Goal: Book appointment/travel/reservation

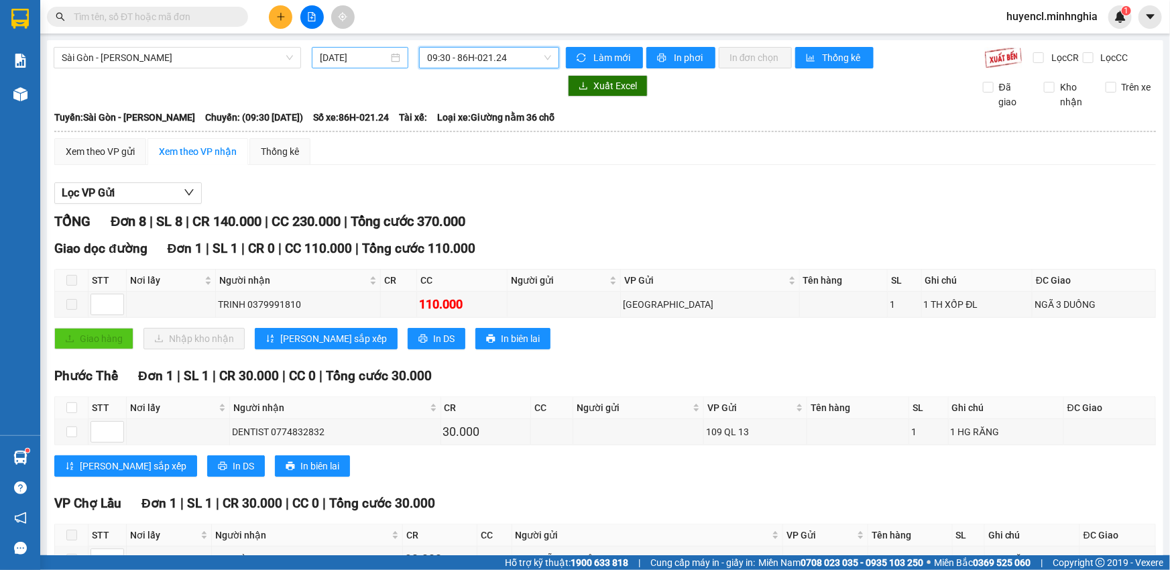
click at [337, 60] on input "[DATE]" at bounding box center [354, 57] width 68 height 15
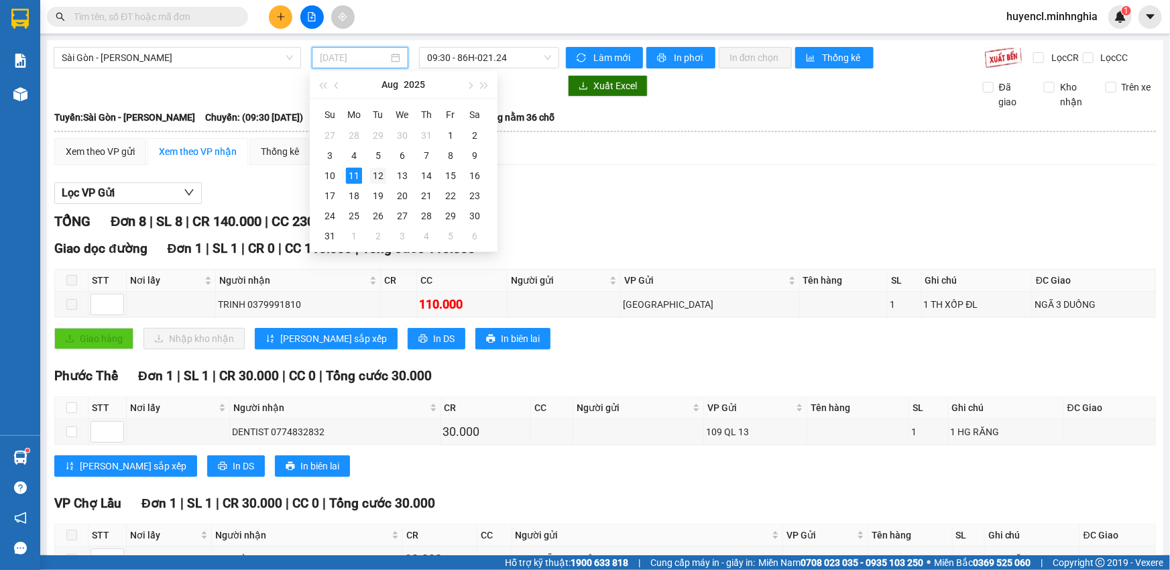
click at [379, 178] on div "12" at bounding box center [378, 176] width 16 height 16
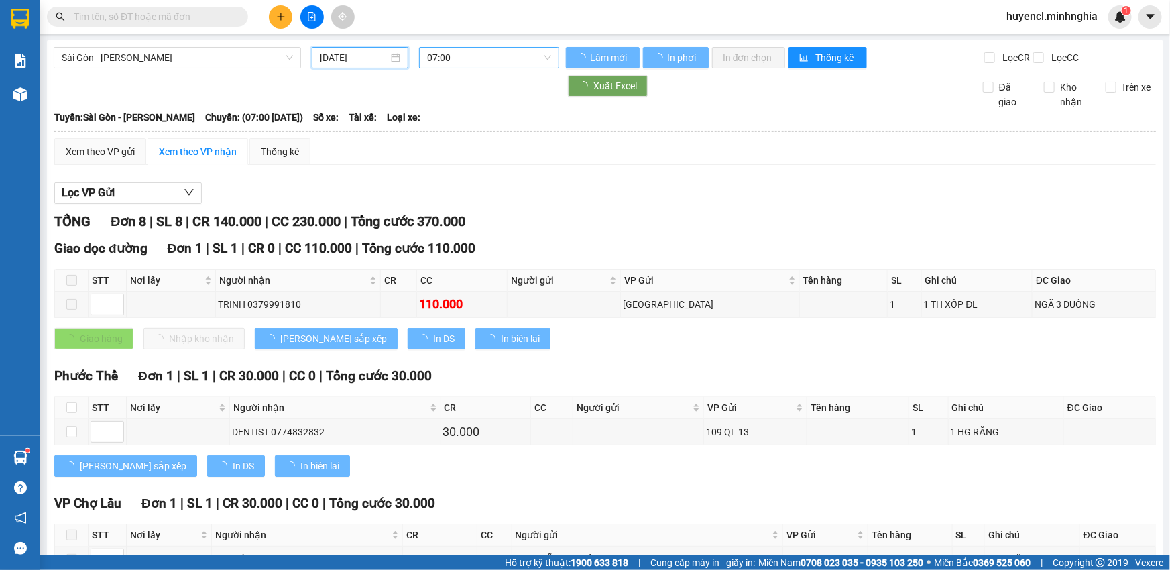
type input "[DATE]"
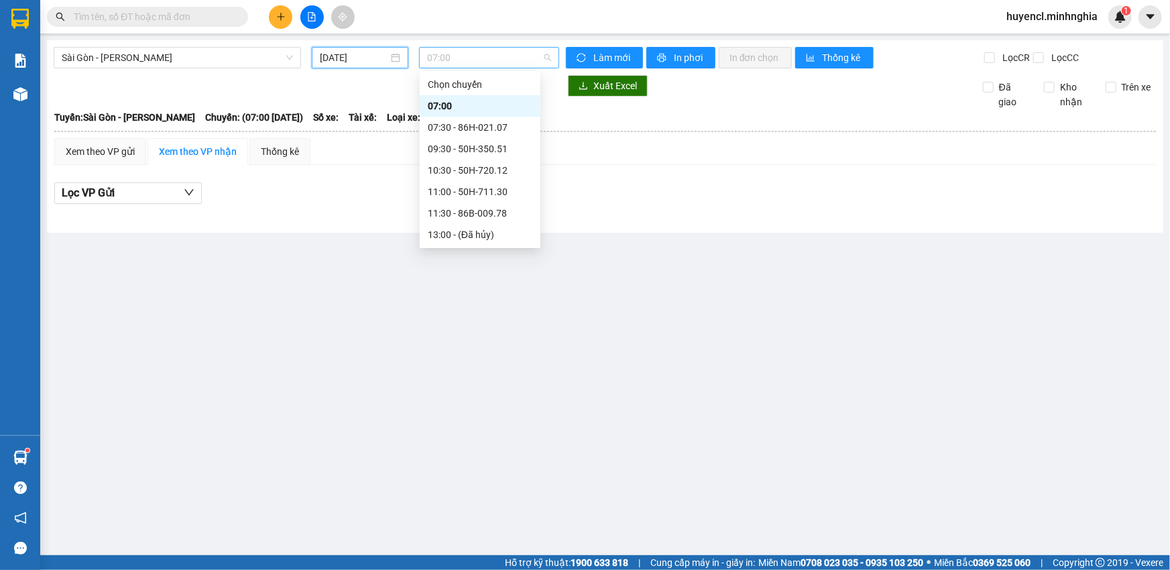
click at [467, 60] on span "07:00" at bounding box center [489, 58] width 124 height 20
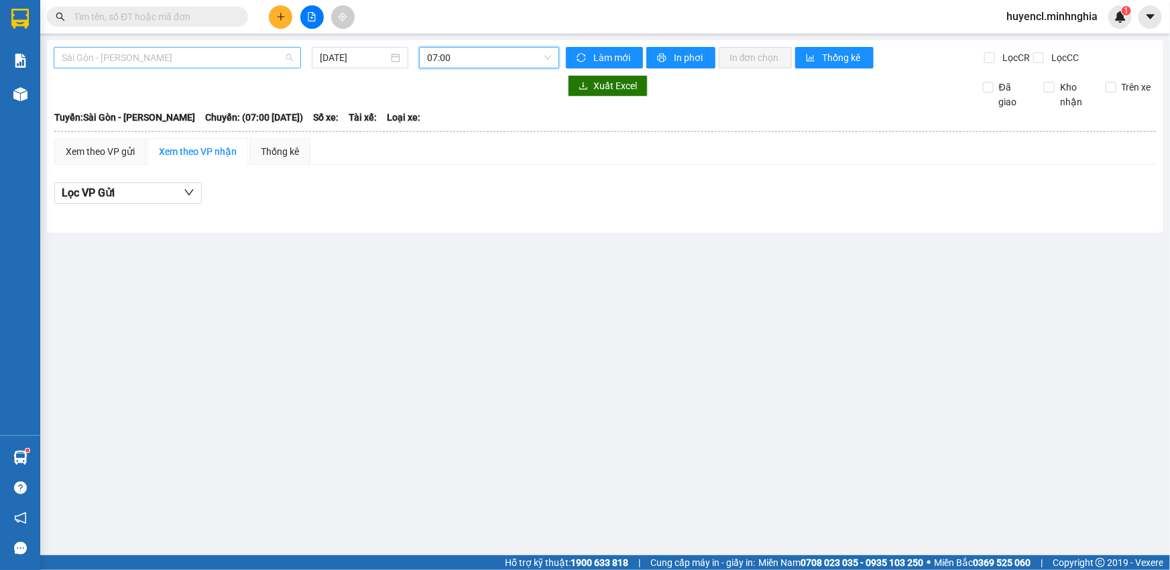
click at [205, 63] on span "Sài Gòn - [PERSON_NAME]" at bounding box center [177, 58] width 231 height 20
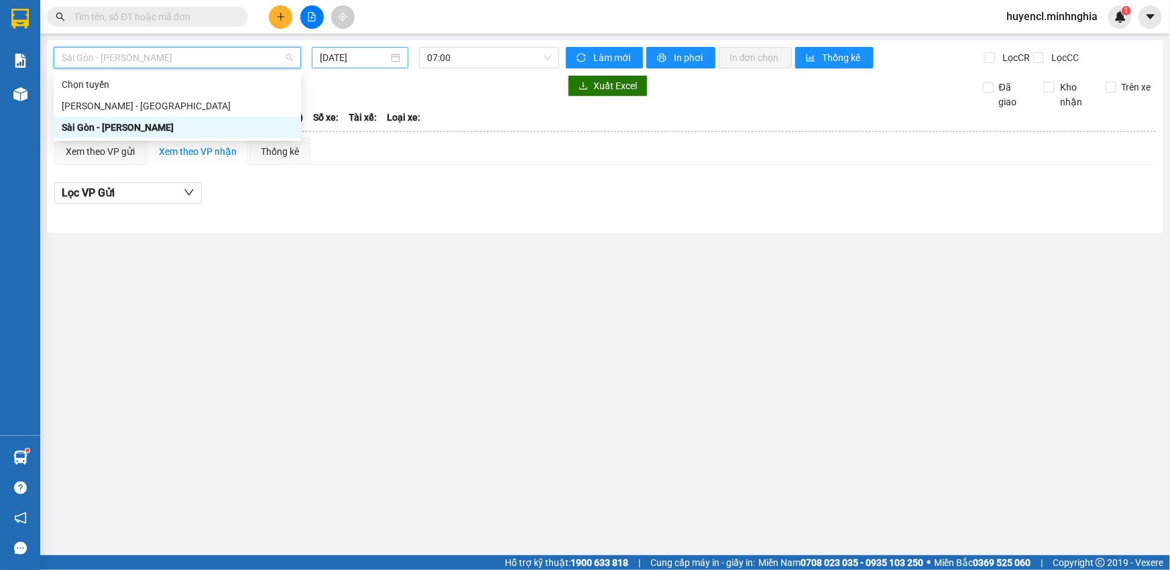
drag, startPoint x: 233, startPoint y: 113, endPoint x: 390, endPoint y: 58, distance: 166.3
click at [233, 113] on div "[PERSON_NAME] - [GEOGRAPHIC_DATA]" at bounding box center [177, 105] width 247 height 21
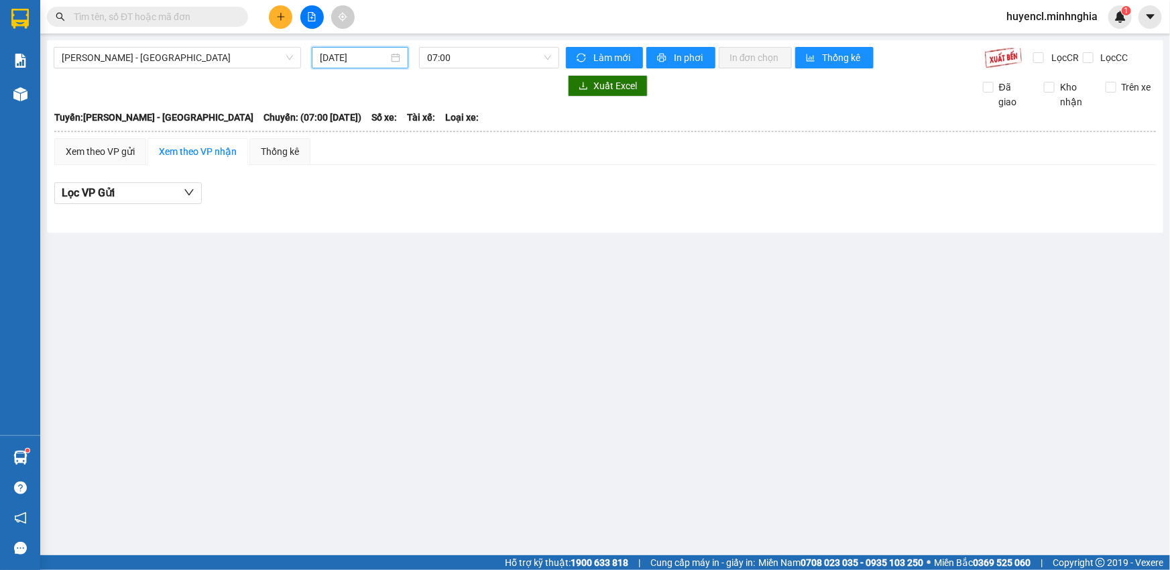
drag, startPoint x: 357, startPoint y: 62, endPoint x: 372, endPoint y: 112, distance: 52.6
click at [357, 62] on input "[DATE]" at bounding box center [354, 57] width 68 height 15
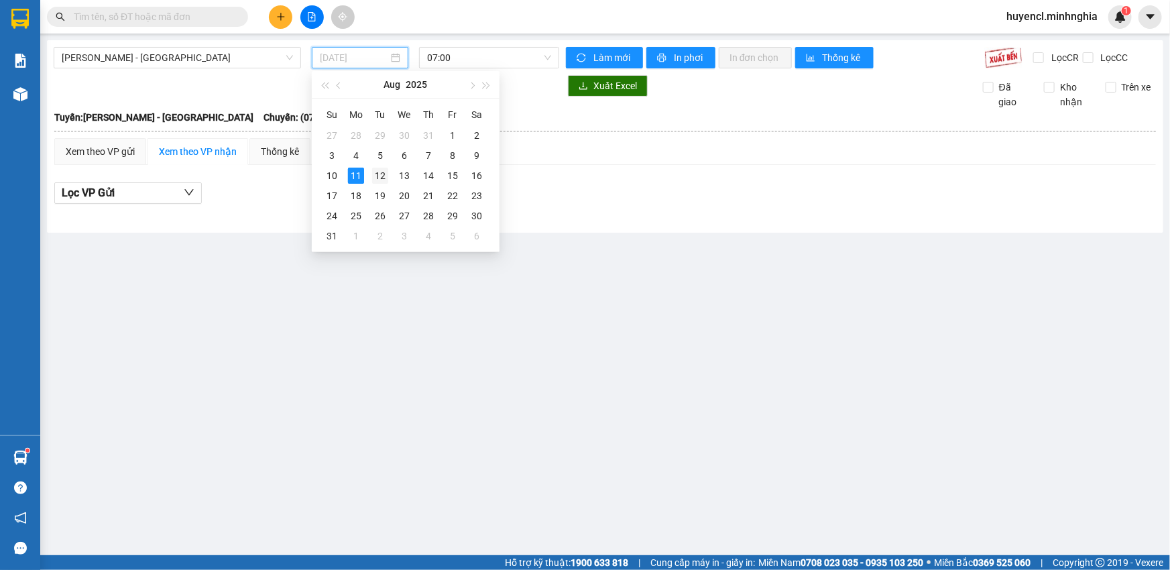
click at [382, 178] on div "12" at bounding box center [380, 176] width 16 height 16
type input "[DATE]"
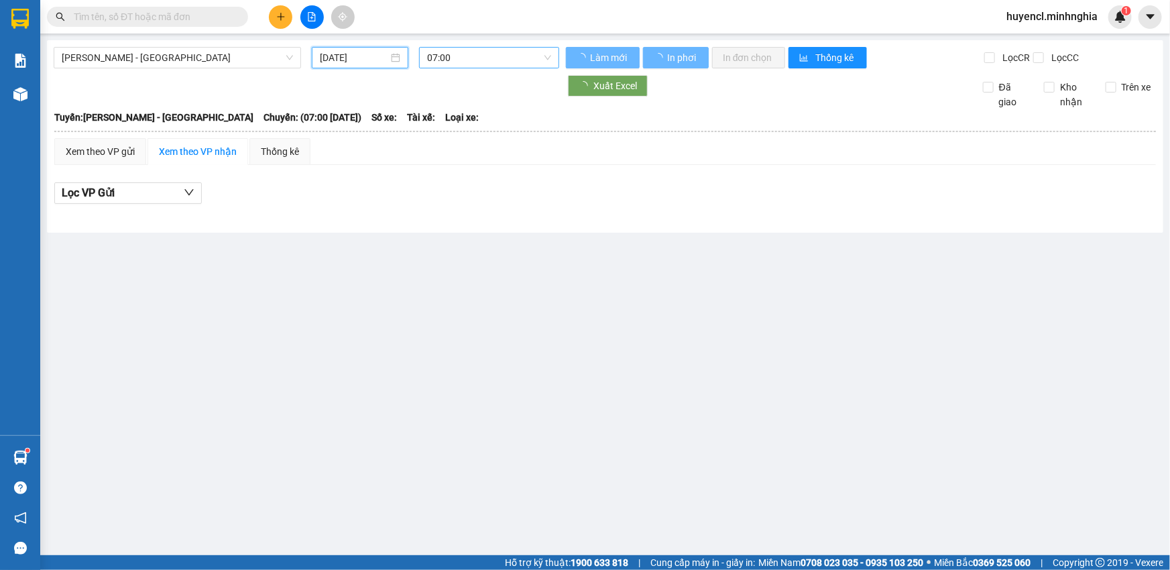
click at [500, 54] on span "07:00" at bounding box center [489, 58] width 124 height 20
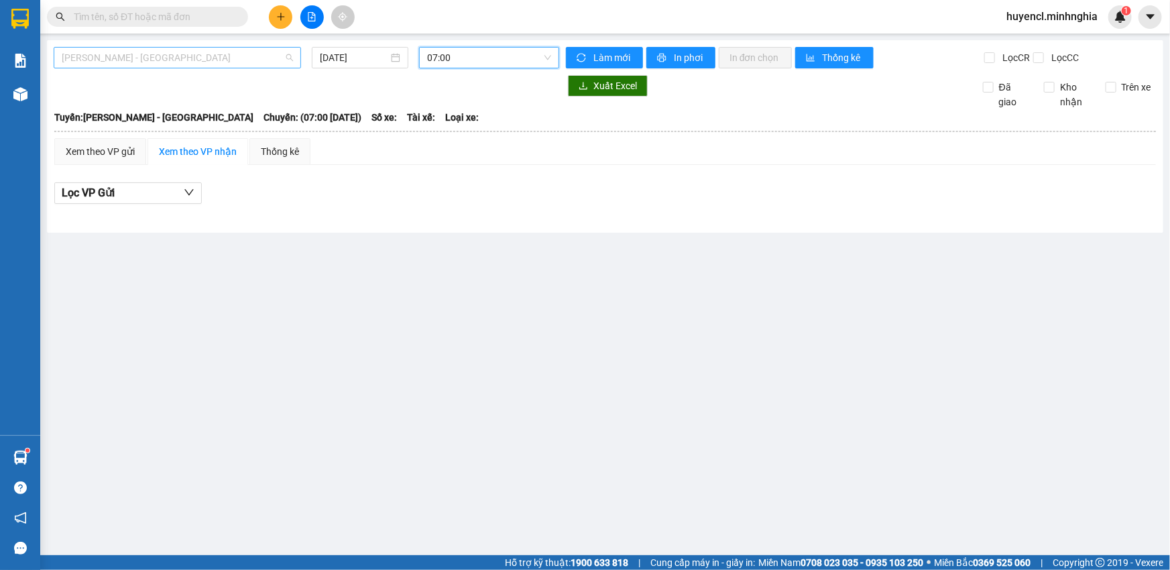
click at [185, 58] on span "[PERSON_NAME] - [GEOGRAPHIC_DATA]" at bounding box center [177, 58] width 231 height 20
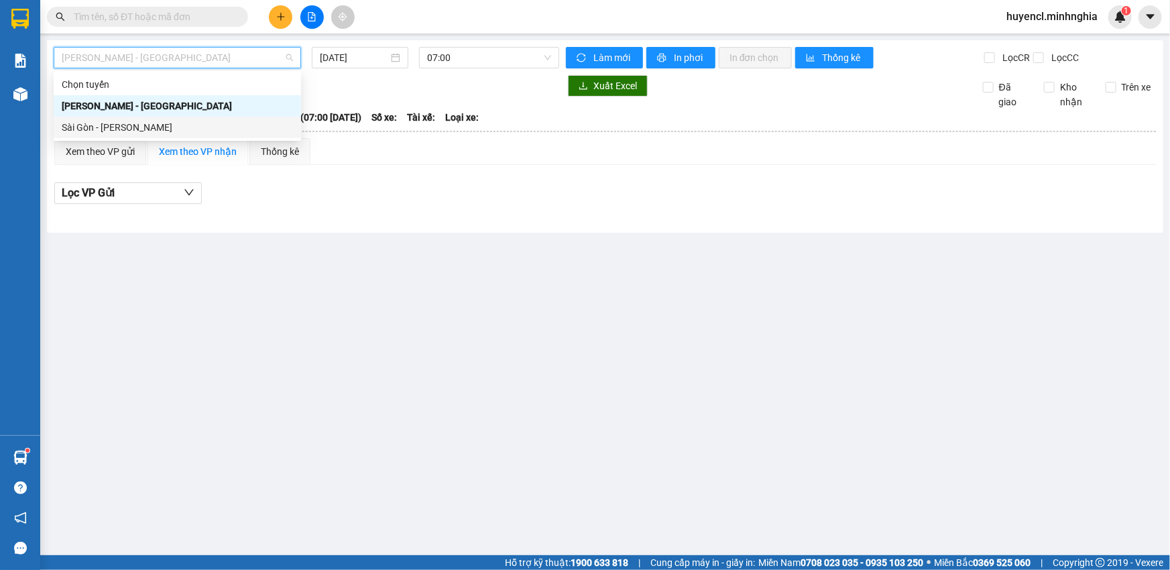
click at [211, 137] on div "Sài Gòn - [PERSON_NAME]" at bounding box center [177, 127] width 247 height 21
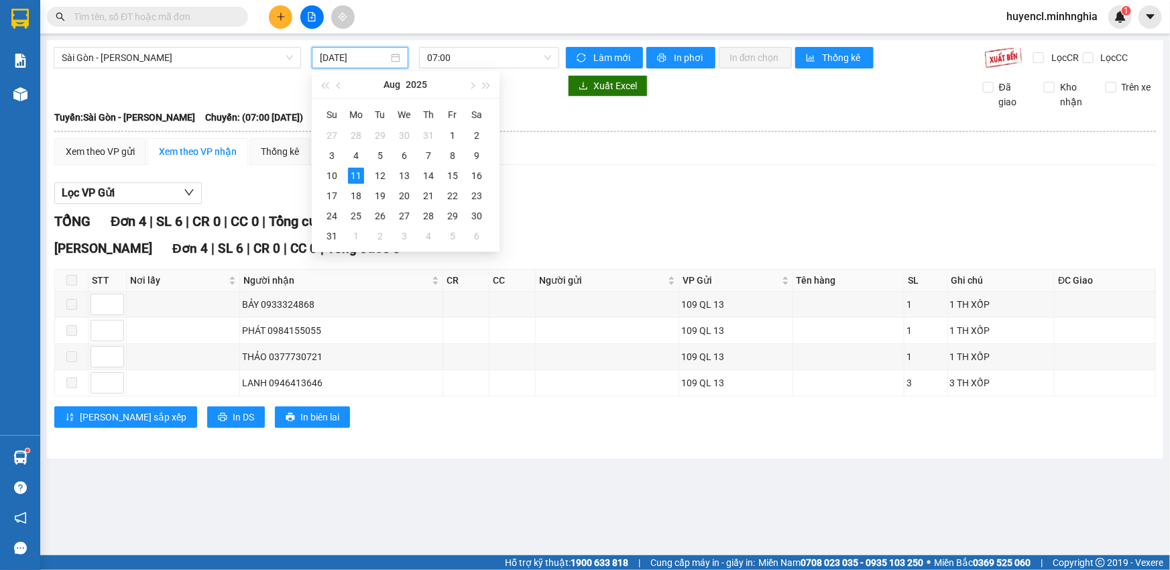
click at [349, 53] on input "[DATE]" at bounding box center [354, 57] width 68 height 15
click at [374, 177] on div "12" at bounding box center [380, 176] width 16 height 16
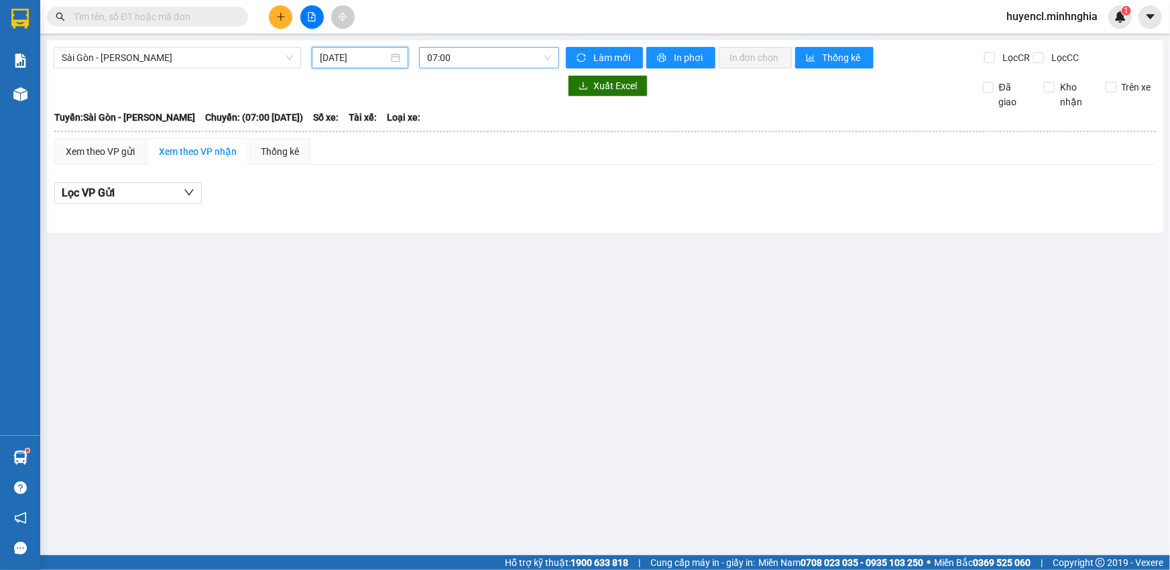
click at [496, 60] on span "07:00" at bounding box center [489, 58] width 124 height 20
click at [506, 62] on span "07:00" at bounding box center [489, 58] width 124 height 20
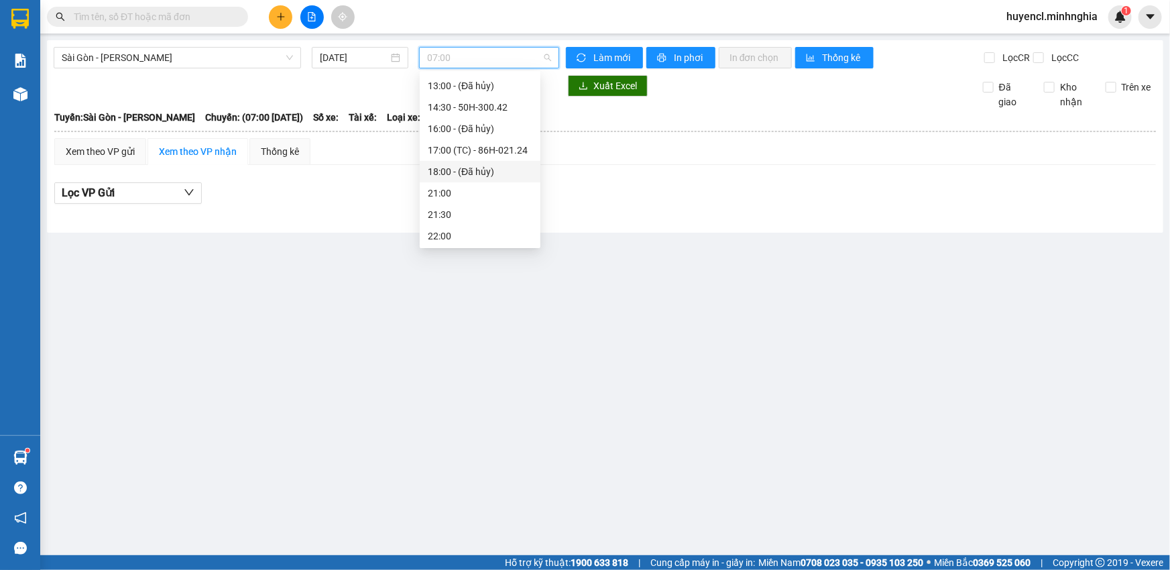
scroll to position [150, 0]
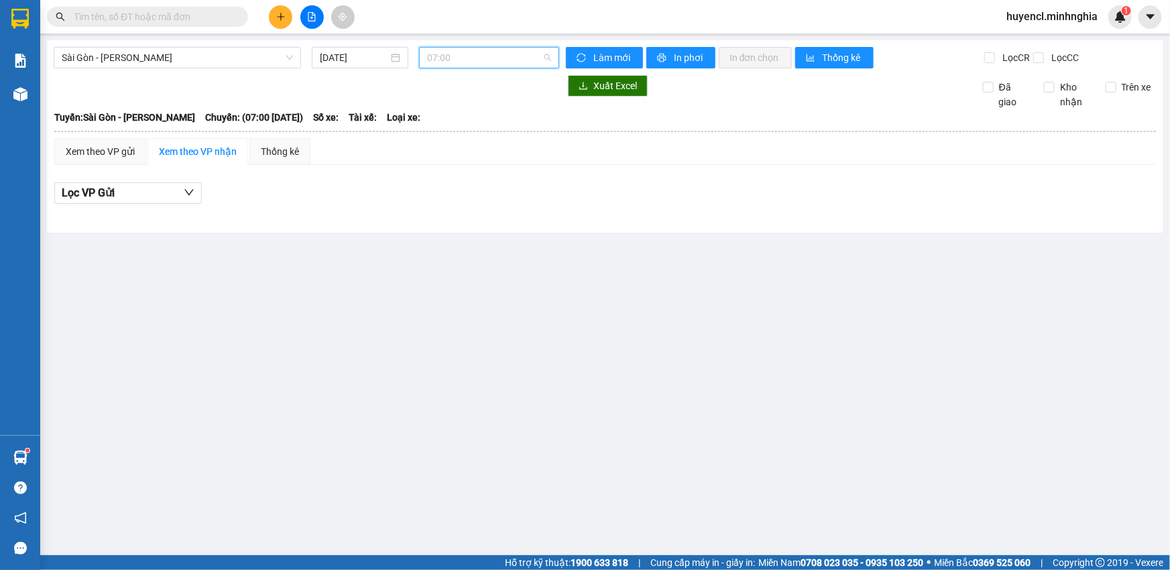
click at [497, 54] on span "07:00" at bounding box center [489, 58] width 124 height 20
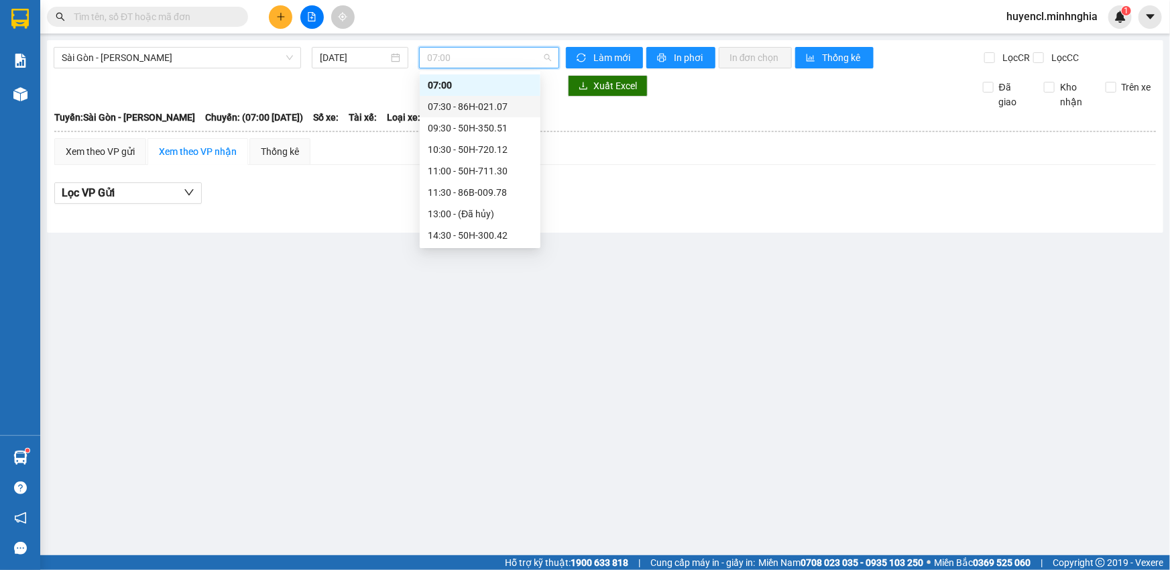
click at [509, 106] on div "07:30 - 86H-021.07" at bounding box center [480, 106] width 105 height 15
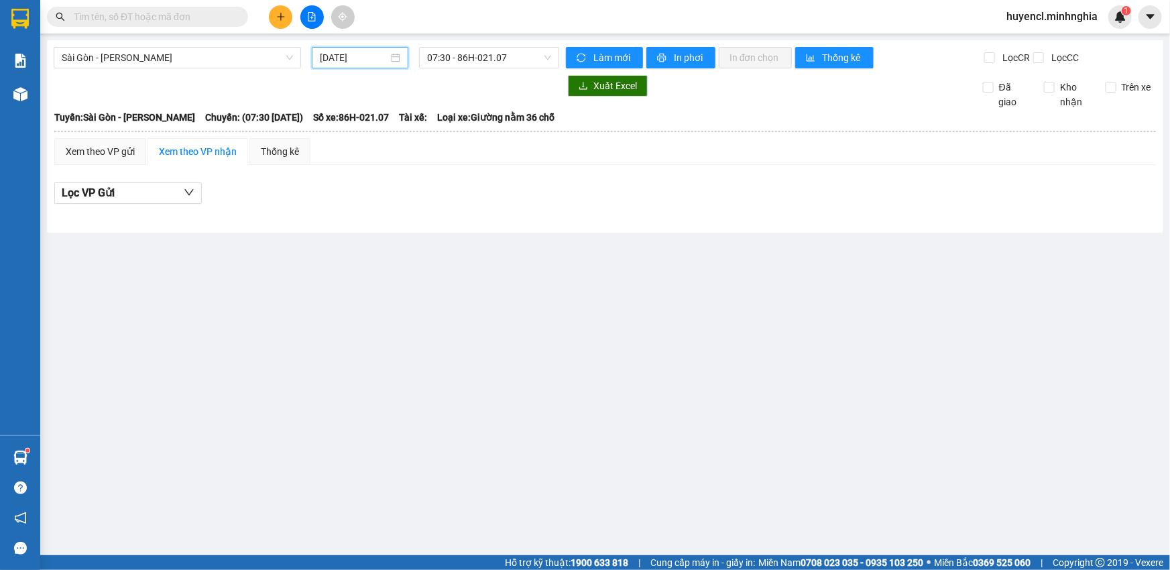
click at [331, 56] on input "[DATE]" at bounding box center [354, 57] width 68 height 15
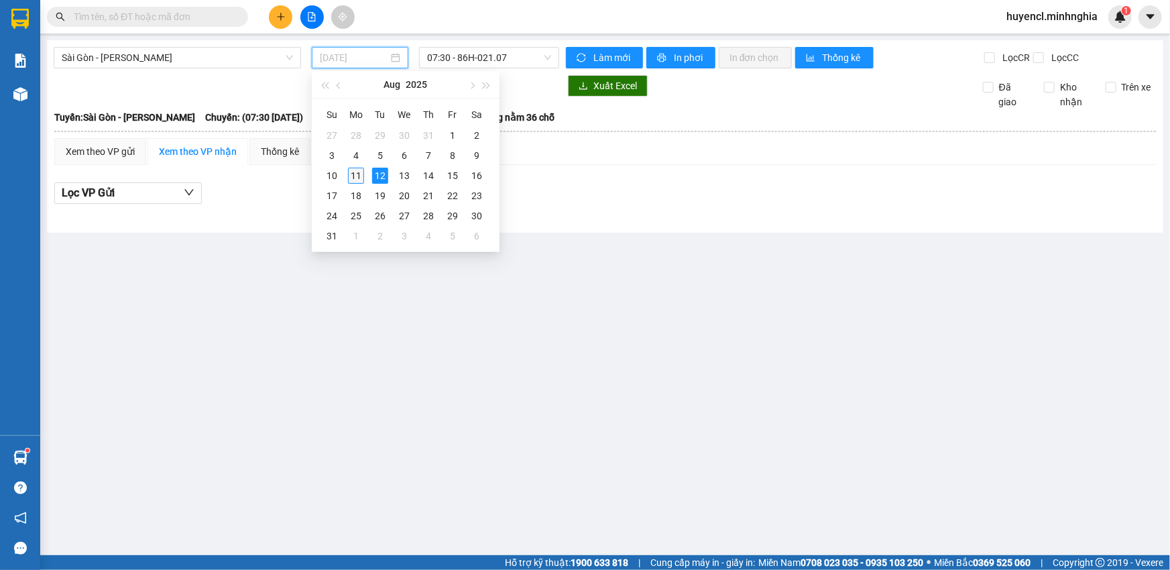
click at [357, 173] on div "11" at bounding box center [356, 176] width 16 height 16
type input "[DATE]"
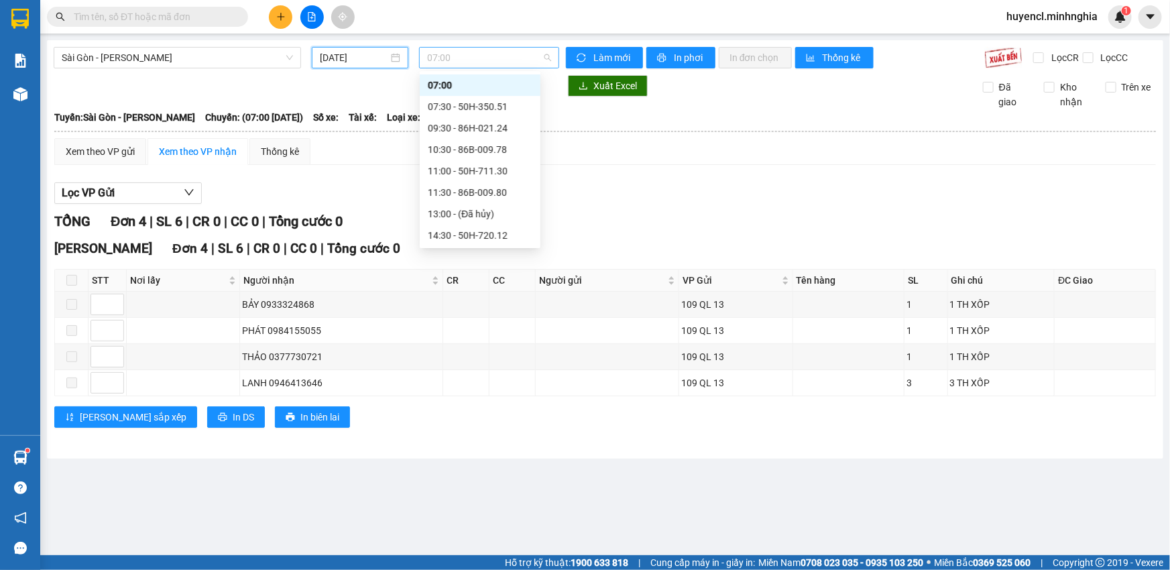
click at [483, 62] on span "07:00" at bounding box center [489, 58] width 124 height 20
click at [503, 171] on div "10:30 - 86B-009.78" at bounding box center [480, 170] width 105 height 15
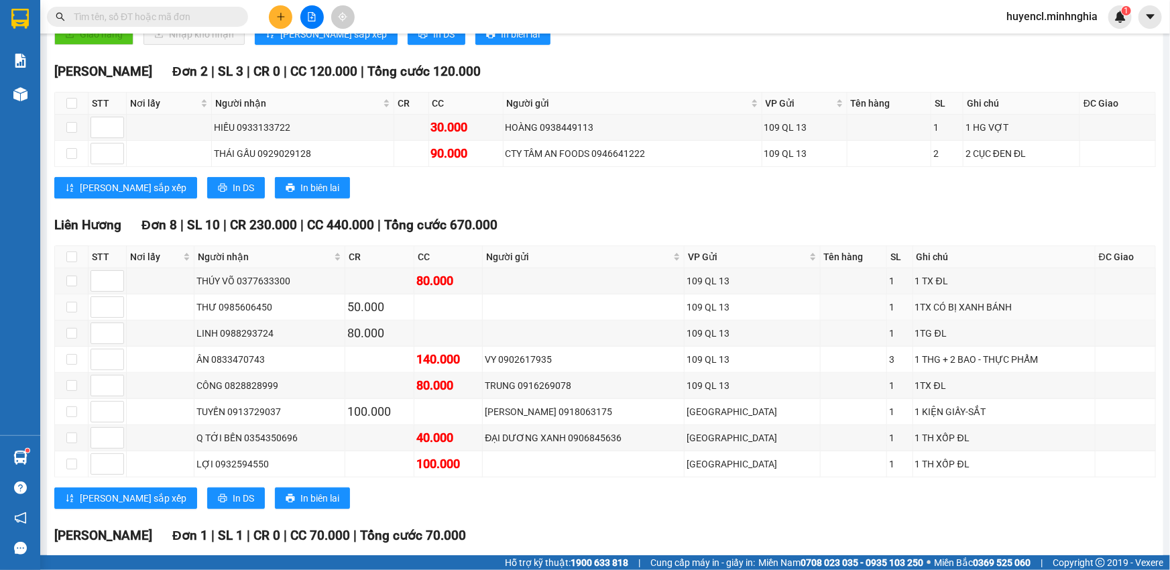
scroll to position [671, 0]
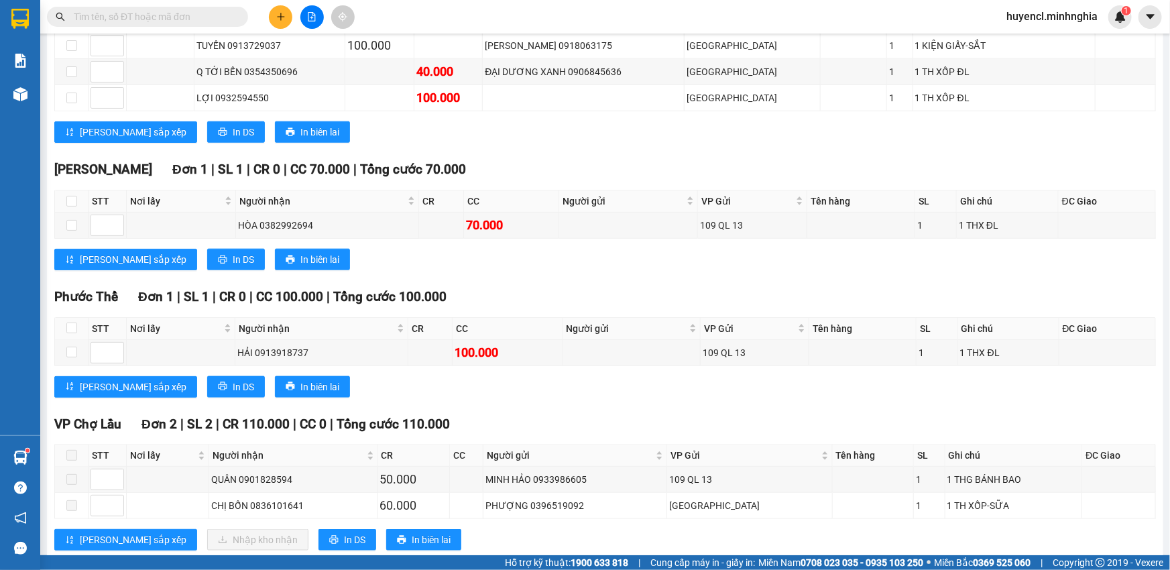
click at [115, 15] on input "text" at bounding box center [153, 16] width 158 height 15
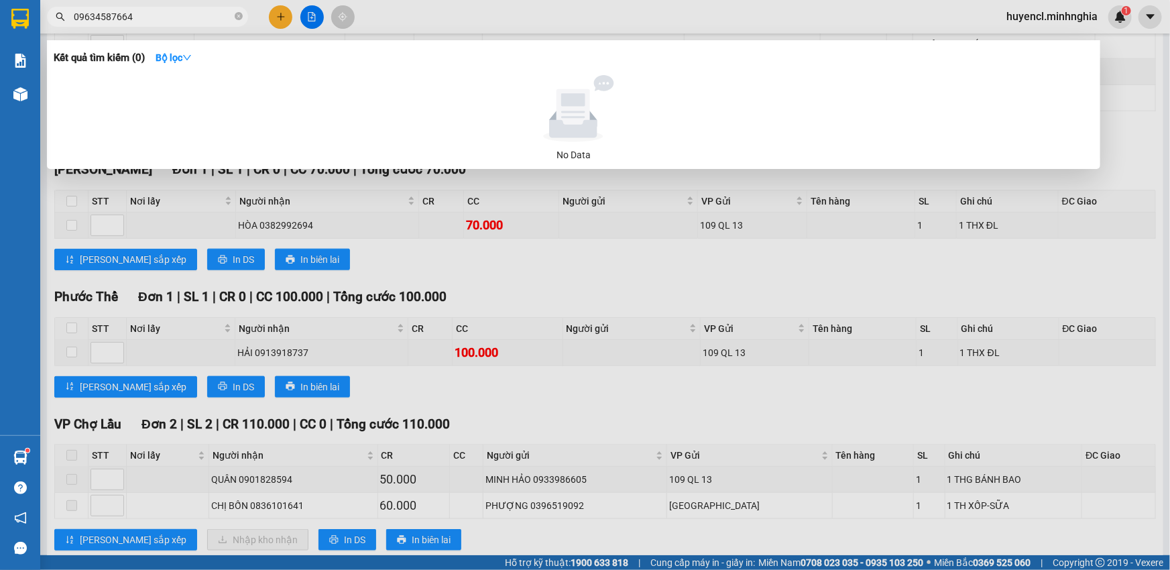
click at [117, 10] on input "09634587664" at bounding box center [153, 16] width 158 height 15
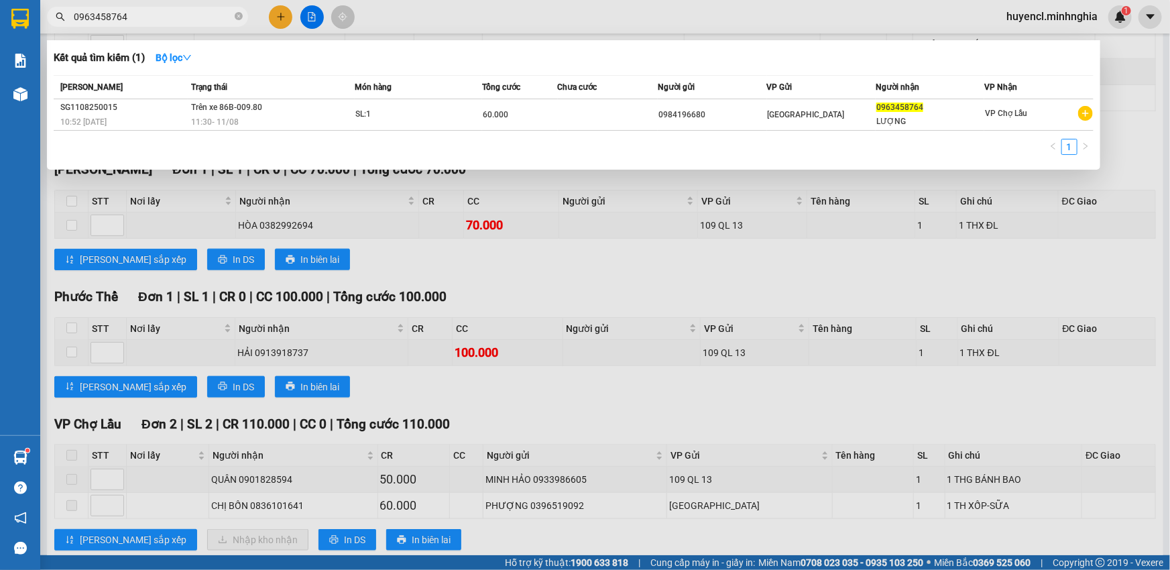
type input "0963458764"
click at [239, 15] on icon "close-circle" at bounding box center [239, 16] width 8 height 8
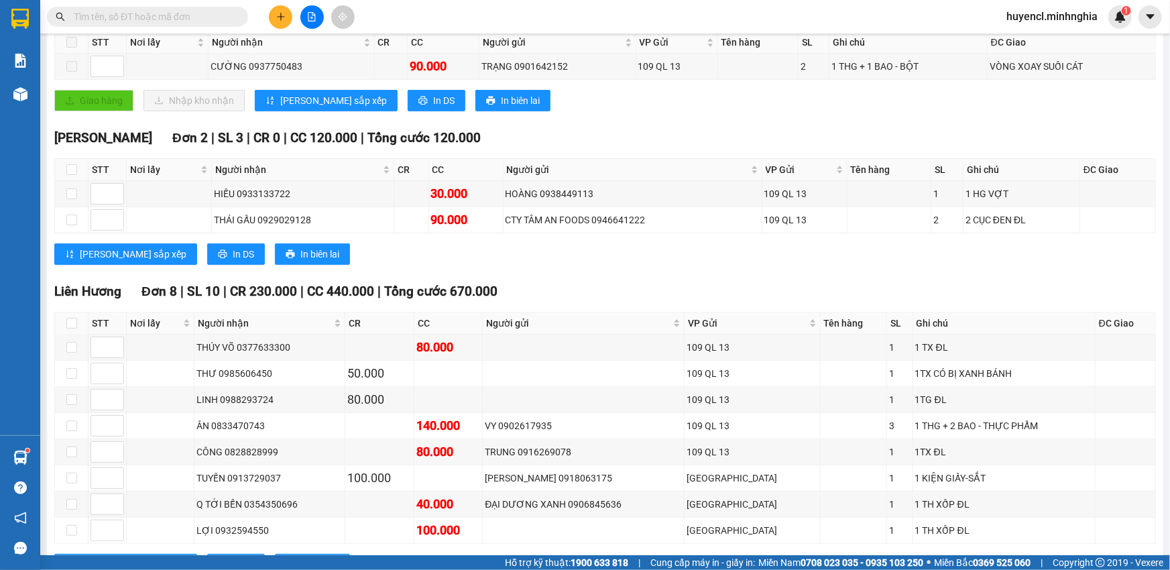
scroll to position [0, 0]
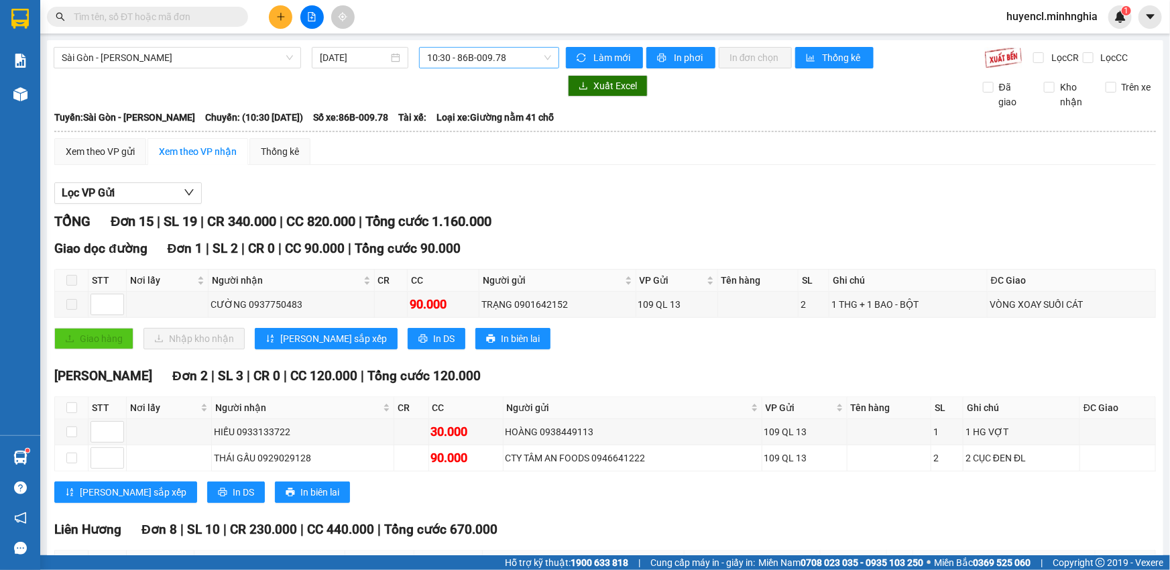
click at [467, 51] on span "10:30 - 86B-009.78" at bounding box center [489, 58] width 124 height 20
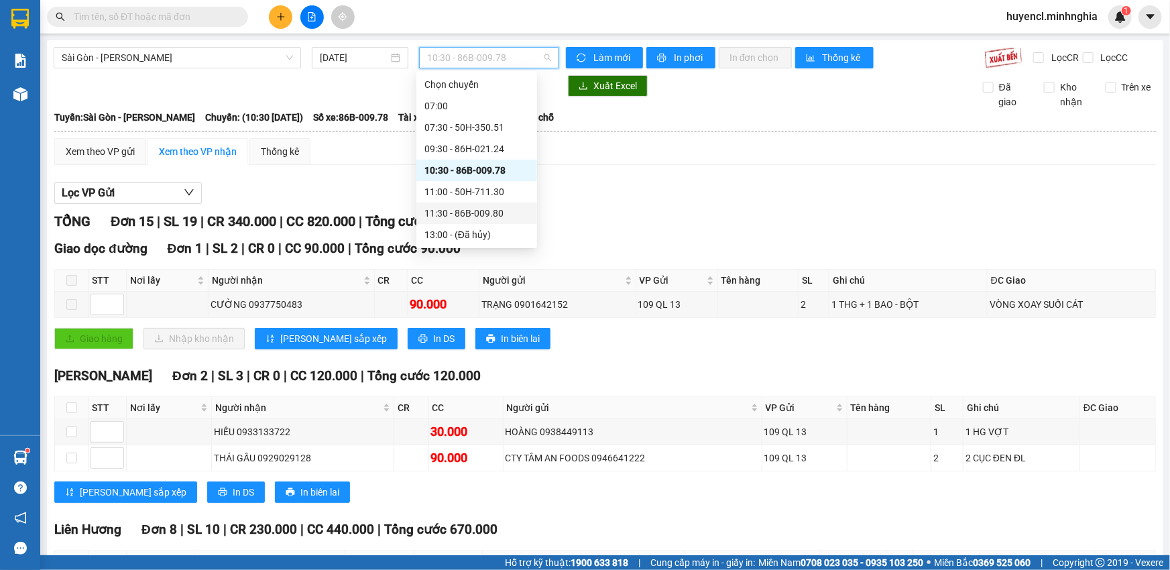
click at [501, 217] on div "11:30 - 86B-009.80" at bounding box center [477, 213] width 105 height 15
